Goal: Register for event/course

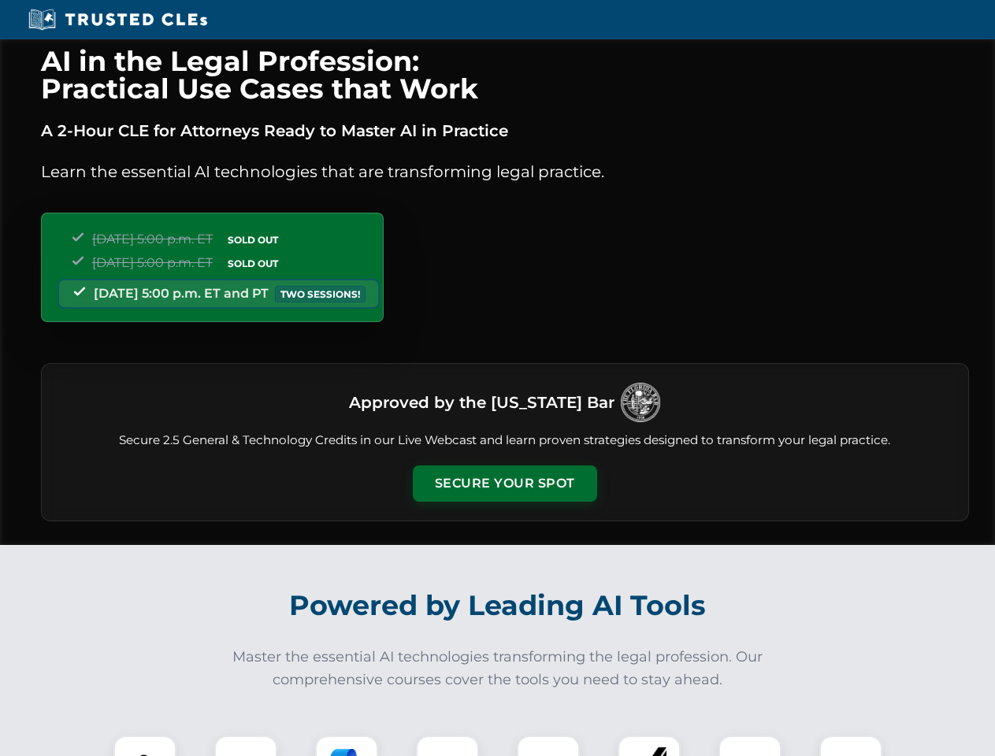
click at [504, 484] on button "Secure Your Spot" at bounding box center [505, 483] width 184 height 36
click at [145, 746] on img at bounding box center [145, 767] width 46 height 46
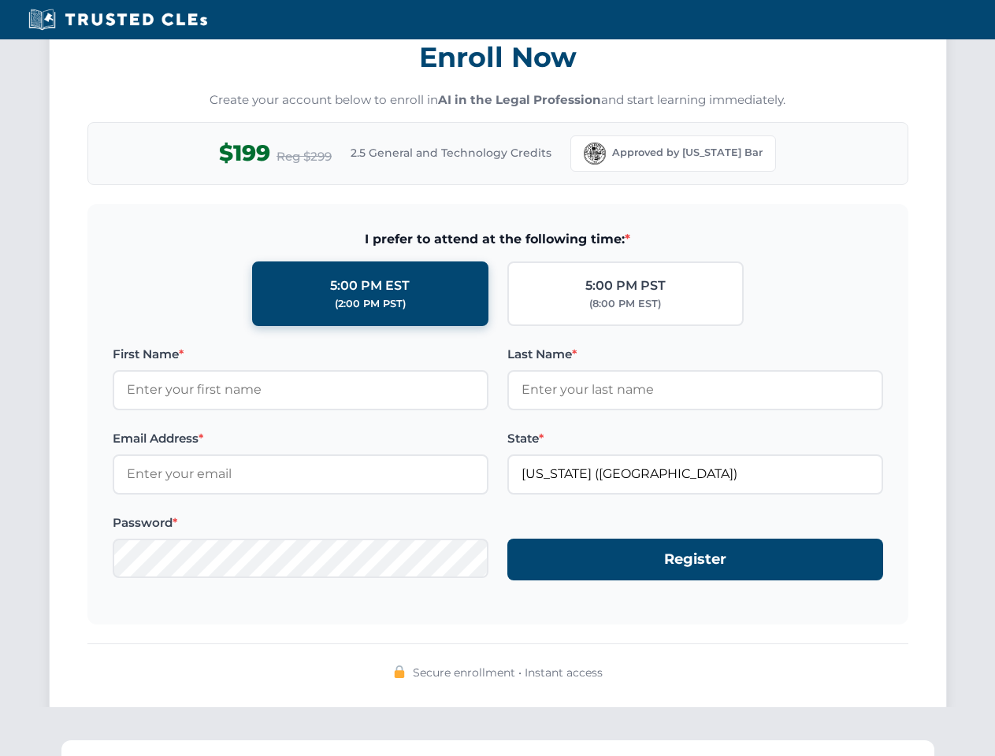
scroll to position [1546, 0]
